Goal: Navigation & Orientation: Find specific page/section

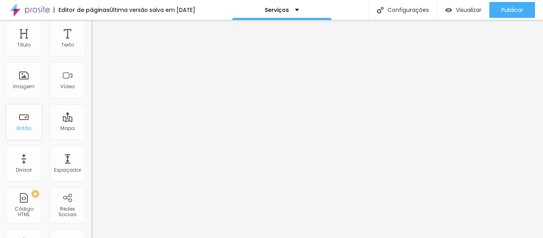
scroll to position [27, 0]
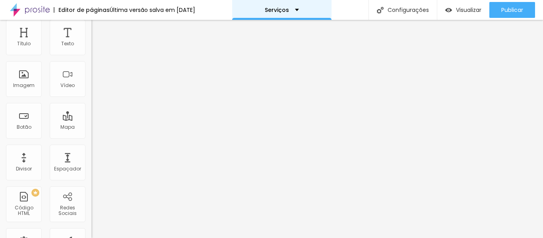
click at [286, 10] on font "Serviços" at bounding box center [277, 10] width 24 height 8
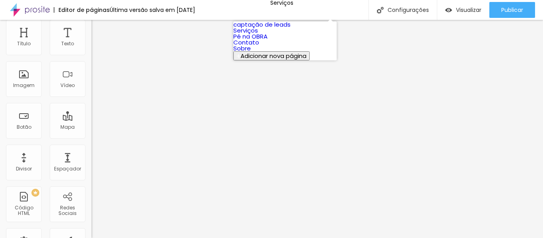
click at [259, 47] on link "Contato" at bounding box center [246, 42] width 26 height 8
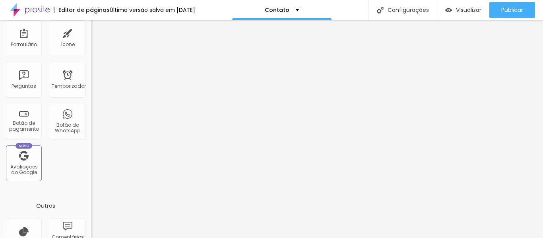
scroll to position [299, 0]
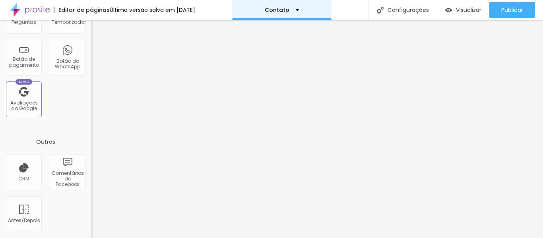
click at [290, 7] on div "Contato" at bounding box center [281, 10] width 99 height 20
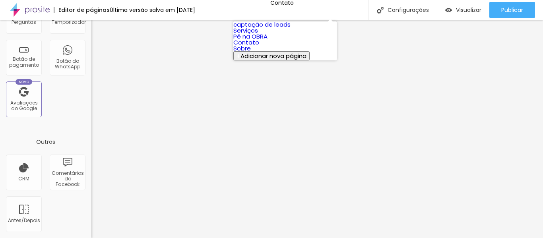
click at [251, 52] on font "Sobre" at bounding box center [241, 48] width 17 height 8
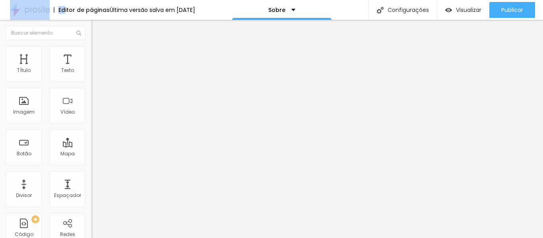
drag, startPoint x: 65, startPoint y: 9, endPoint x: 28, endPoint y: 6, distance: 37.5
click at [28, 6] on div "Editor de páginas Última versão salva em 02/09/2025" at bounding box center [97, 10] width 195 height 20
click at [28, 6] on img at bounding box center [30, 10] width 40 height 20
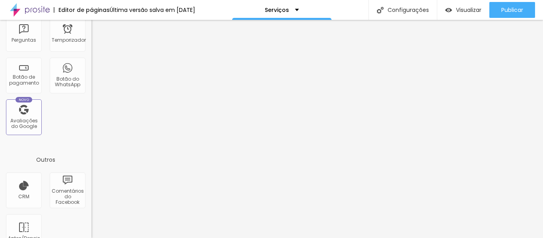
scroll to position [299, 0]
